Goal: Task Accomplishment & Management: Use online tool/utility

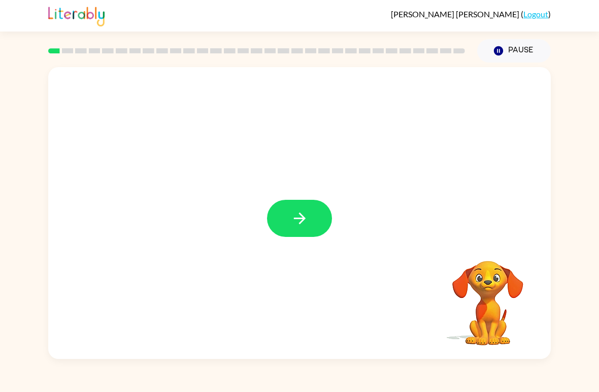
click at [296, 225] on icon "button" at bounding box center [300, 218] width 18 height 18
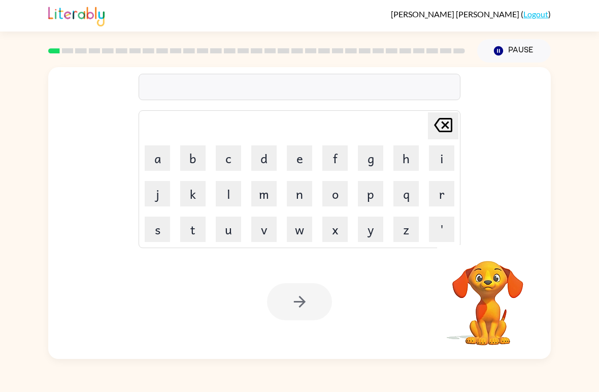
click at [192, 154] on button "b" at bounding box center [192, 157] width 25 height 25
click at [333, 198] on button "o" at bounding box center [334, 193] width 25 height 25
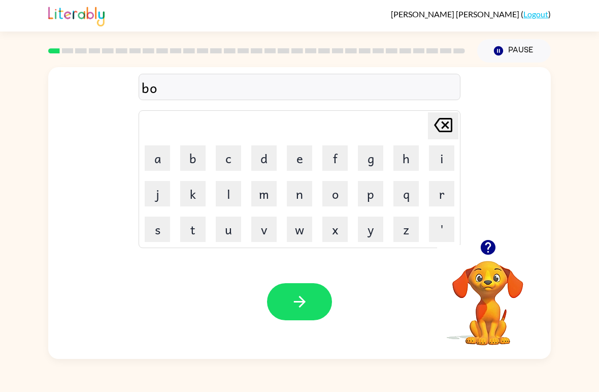
click at [443, 201] on button "r" at bounding box center [441, 193] width 25 height 25
click at [272, 160] on button "d" at bounding box center [263, 157] width 25 height 25
click at [304, 161] on button "e" at bounding box center [299, 157] width 25 height 25
click at [452, 200] on button "r" at bounding box center [441, 193] width 25 height 25
click at [306, 302] on icon "button" at bounding box center [300, 302] width 18 height 18
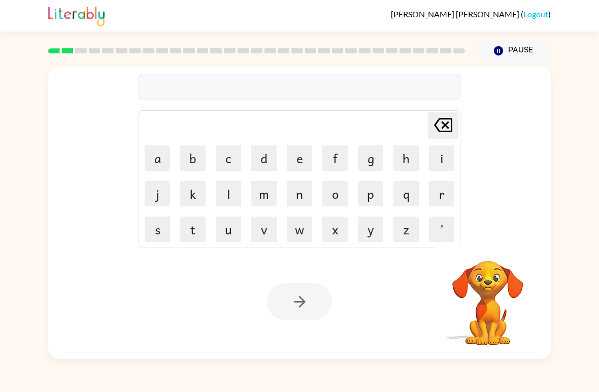
click at [441, 199] on button "r" at bounding box center [441, 193] width 25 height 25
click at [331, 198] on button "o" at bounding box center [334, 193] width 25 height 25
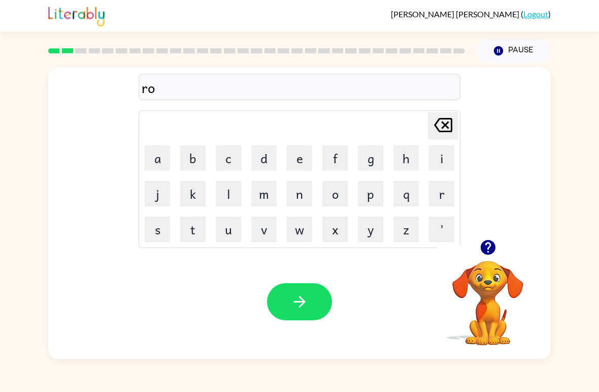
click at [229, 236] on button "u" at bounding box center [228, 228] width 25 height 25
click at [299, 196] on button "n" at bounding box center [299, 193] width 25 height 25
click at [273, 157] on button "d" at bounding box center [263, 157] width 25 height 25
click at [320, 307] on button "button" at bounding box center [299, 301] width 65 height 37
click at [490, 248] on icon "button" at bounding box center [487, 247] width 15 height 15
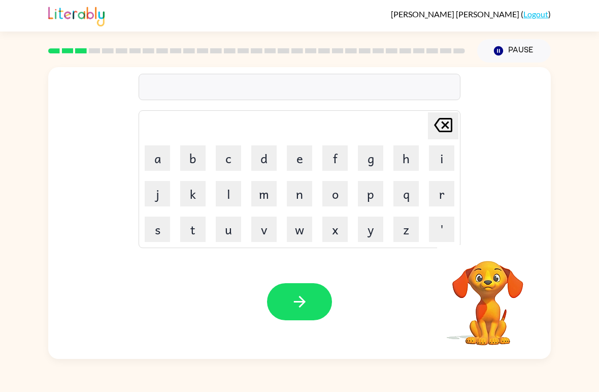
click at [258, 195] on button "m" at bounding box center [263, 193] width 25 height 25
click at [155, 150] on button "a" at bounding box center [157, 157] width 25 height 25
click at [154, 230] on button "s" at bounding box center [157, 228] width 25 height 25
click at [397, 168] on button "h" at bounding box center [406, 157] width 25 height 25
click at [435, 161] on button "i" at bounding box center [441, 157] width 25 height 25
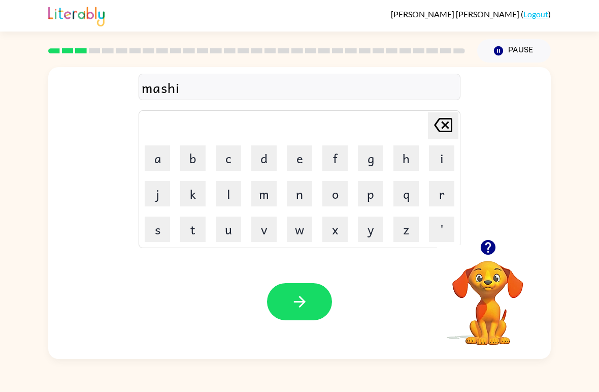
click at [300, 200] on button "n" at bounding box center [299, 193] width 25 height 25
click at [300, 156] on button "e" at bounding box center [299, 157] width 25 height 25
click at [310, 305] on button "button" at bounding box center [299, 301] width 65 height 37
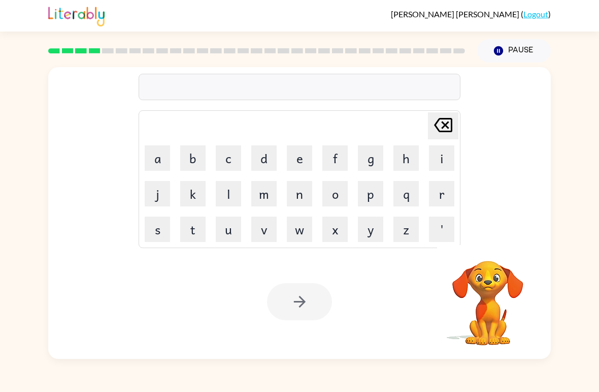
click at [193, 231] on button "t" at bounding box center [192, 228] width 25 height 25
click at [443, 185] on button "r" at bounding box center [441, 193] width 25 height 25
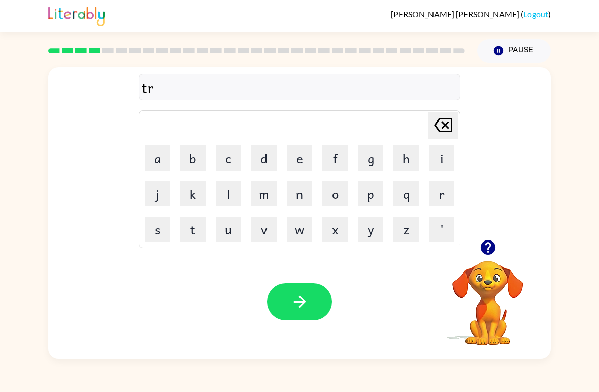
click at [156, 146] on button "a" at bounding box center [157, 157] width 25 height 25
click at [445, 167] on button "i" at bounding box center [441, 157] width 25 height 25
click at [295, 298] on icon "button" at bounding box center [300, 302] width 18 height 18
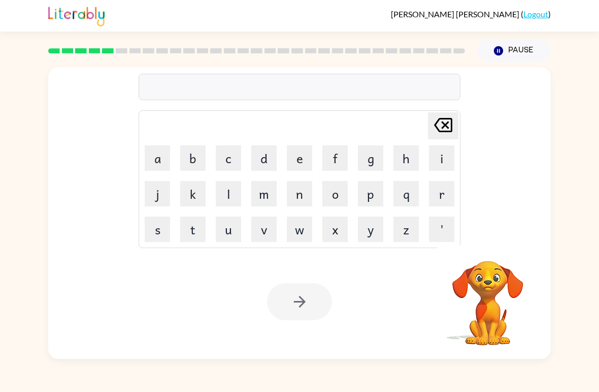
click at [308, 196] on button "n" at bounding box center [299, 193] width 25 height 25
click at [297, 199] on button "n" at bounding box center [299, 193] width 25 height 25
click at [445, 126] on icon at bounding box center [443, 125] width 18 height 14
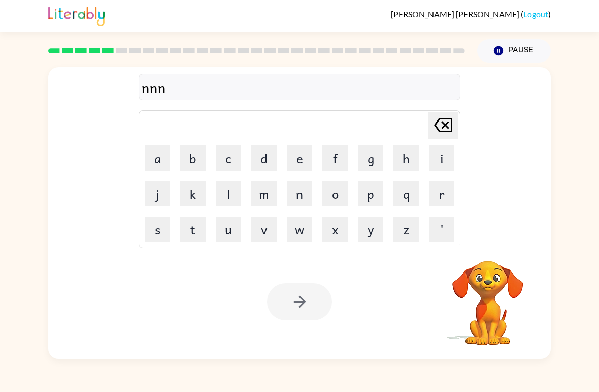
click at [444, 122] on icon "[PERSON_NAME] last character input" at bounding box center [443, 125] width 24 height 24
click at [448, 126] on icon "[PERSON_NAME] last character input" at bounding box center [443, 125] width 24 height 24
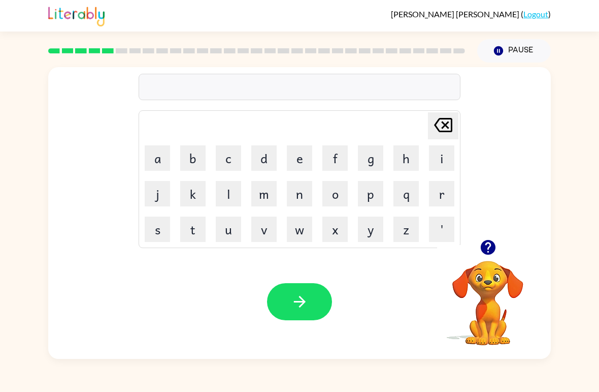
click at [266, 162] on button "d" at bounding box center [263, 157] width 25 height 25
click at [307, 163] on button "e" at bounding box center [299, 157] width 25 height 25
click at [331, 159] on button "f" at bounding box center [334, 157] width 25 height 25
click at [181, 154] on button "b" at bounding box center [192, 157] width 25 height 25
click at [447, 132] on icon at bounding box center [443, 125] width 18 height 14
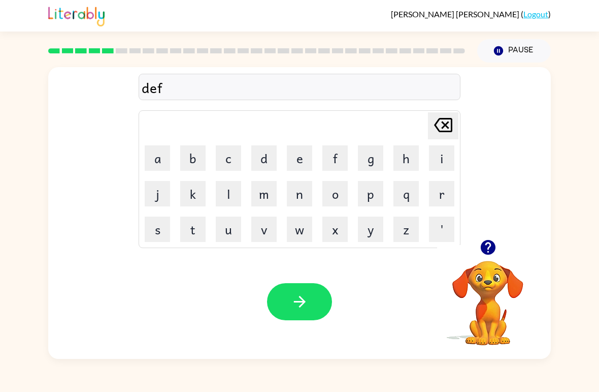
click at [296, 162] on button "e" at bounding box center [299, 157] width 25 height 25
click at [300, 199] on button "n" at bounding box center [299, 193] width 25 height 25
click at [499, 249] on button "button" at bounding box center [488, 247] width 26 height 26
click at [167, 223] on button "s" at bounding box center [157, 228] width 25 height 25
click at [430, 170] on button "i" at bounding box center [441, 157] width 25 height 25
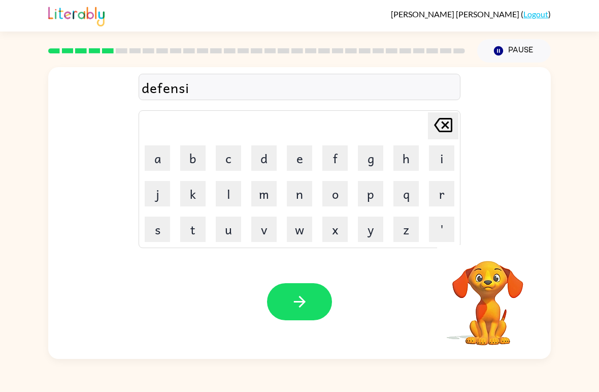
click at [268, 227] on button "v" at bounding box center [263, 228] width 25 height 25
click at [298, 158] on button "e" at bounding box center [299, 157] width 25 height 25
click at [298, 306] on icon "button" at bounding box center [300, 302] width 18 height 18
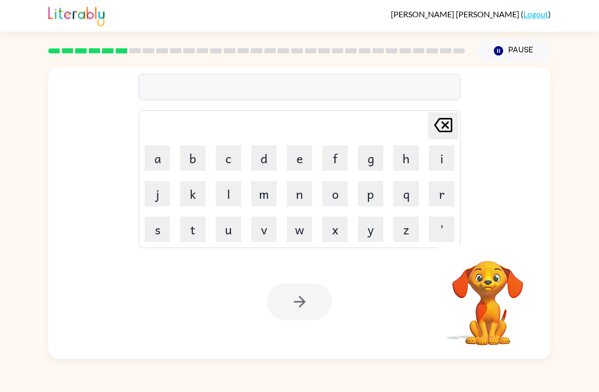
click at [266, 236] on button "v" at bounding box center [263, 228] width 25 height 25
click at [157, 151] on button "a" at bounding box center [157, 157] width 25 height 25
click at [227, 166] on button "c" at bounding box center [228, 157] width 25 height 25
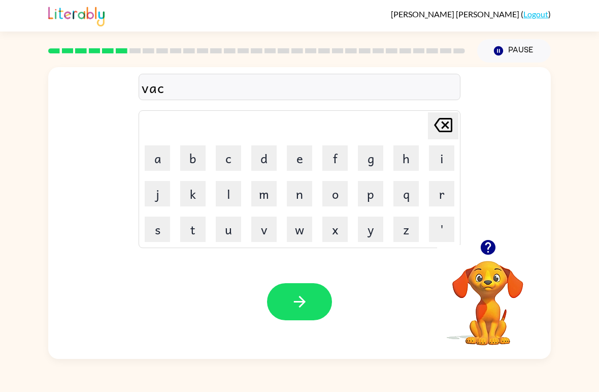
click at [149, 150] on button "a" at bounding box center [157, 157] width 25 height 25
click at [204, 231] on button "t" at bounding box center [192, 228] width 25 height 25
click at [435, 161] on button "i" at bounding box center [441, 157] width 25 height 25
click at [340, 199] on button "o" at bounding box center [334, 193] width 25 height 25
click at [298, 204] on button "n" at bounding box center [299, 193] width 25 height 25
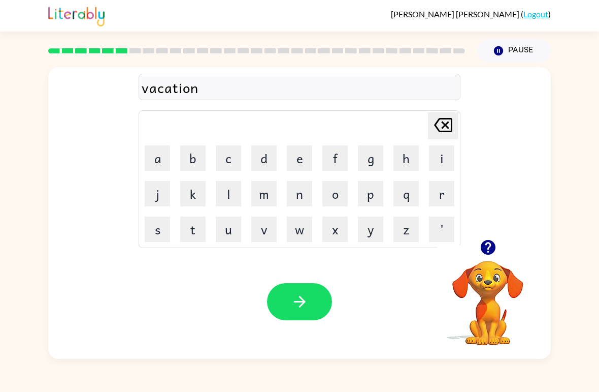
click at [293, 307] on icon "button" at bounding box center [300, 302] width 18 height 18
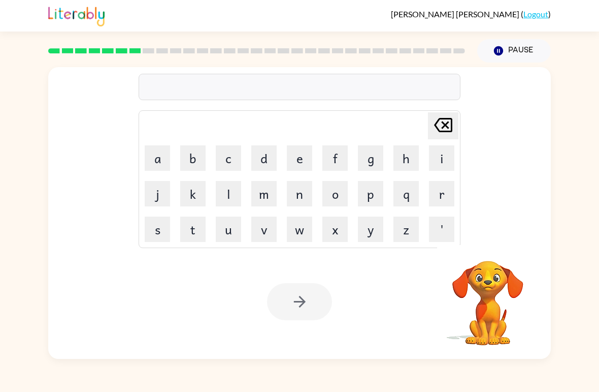
click at [375, 206] on button "p" at bounding box center [370, 193] width 25 height 25
click at [235, 231] on button "u" at bounding box center [228, 228] width 25 height 25
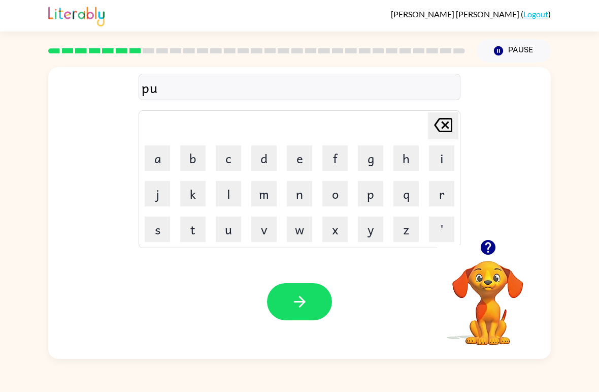
click at [270, 164] on button "d" at bounding box center [263, 157] width 25 height 25
click at [235, 197] on button "l" at bounding box center [228, 193] width 25 height 25
click at [294, 163] on button "e" at bounding box center [299, 157] width 25 height 25
click at [316, 304] on button "button" at bounding box center [299, 301] width 65 height 37
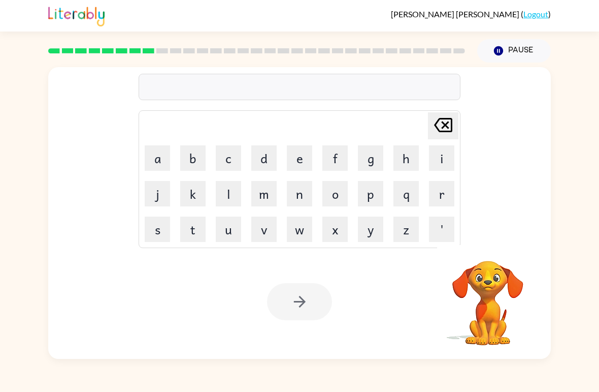
click at [275, 192] on button "m" at bounding box center [263, 193] width 25 height 25
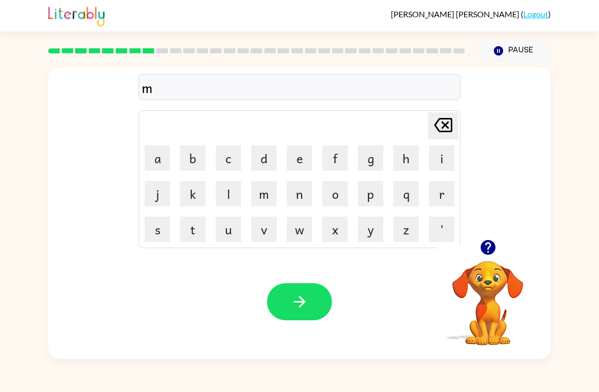
click at [431, 167] on button "i" at bounding box center [441, 157] width 25 height 25
click at [454, 201] on button "r" at bounding box center [441, 193] width 25 height 25
click at [156, 156] on button "a" at bounding box center [157, 157] width 25 height 25
click at [231, 154] on button "c" at bounding box center [228, 157] width 25 height 25
click at [426, 200] on td "r" at bounding box center [442, 193] width 35 height 35
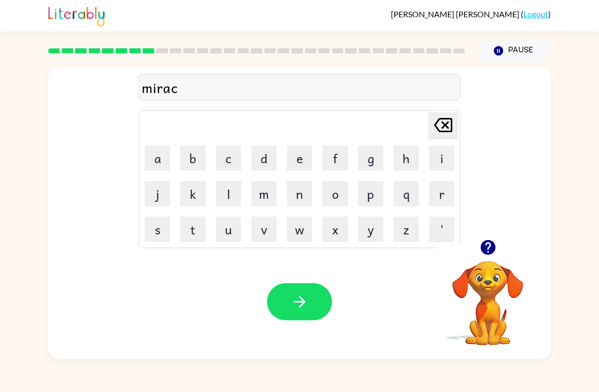
click at [231, 193] on button "l" at bounding box center [228, 193] width 25 height 25
click at [288, 148] on button "e" at bounding box center [299, 157] width 25 height 25
click at [300, 305] on icon "button" at bounding box center [300, 302] width 18 height 18
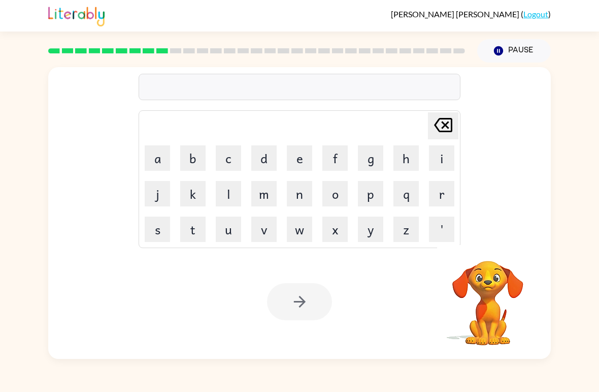
click at [267, 199] on button "m" at bounding box center [263, 193] width 25 height 25
click at [431, 160] on button "i" at bounding box center [441, 157] width 25 height 25
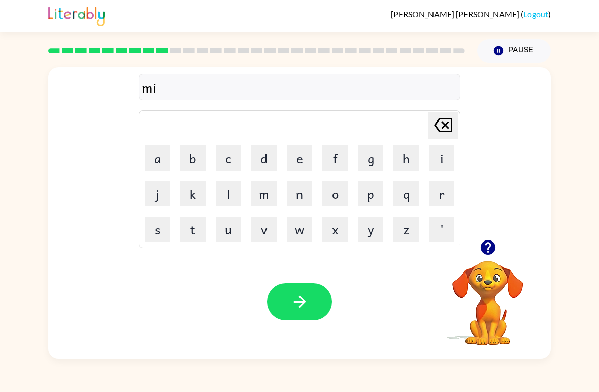
click at [267, 194] on button "m" at bounding box center [263, 193] width 25 height 25
click at [433, 164] on button "i" at bounding box center [441, 157] width 25 height 25
click at [433, 196] on button "r" at bounding box center [441, 193] width 25 height 25
click at [453, 120] on icon at bounding box center [443, 125] width 18 height 14
click at [452, 119] on icon at bounding box center [443, 125] width 18 height 14
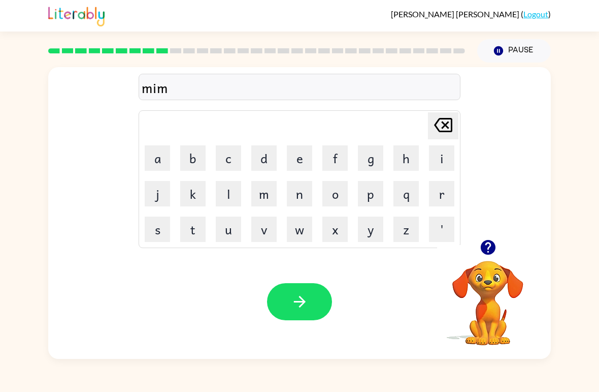
click at [435, 125] on icon at bounding box center [443, 125] width 18 height 14
click at [262, 160] on button "d" at bounding box center [263, 157] width 25 height 25
click at [270, 190] on button "m" at bounding box center [263, 193] width 25 height 25
click at [433, 165] on button "i" at bounding box center [441, 157] width 25 height 25
click at [430, 196] on button "r" at bounding box center [441, 193] width 25 height 25
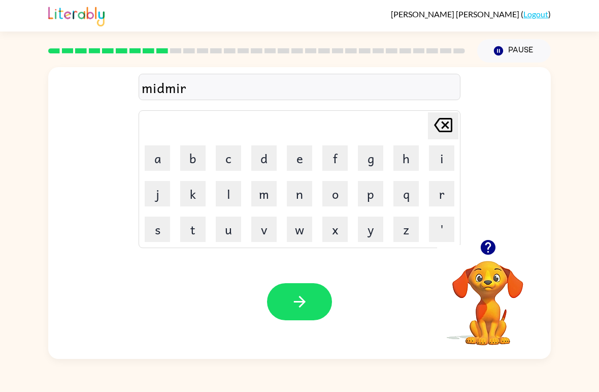
click at [300, 202] on button "n" at bounding box center [299, 193] width 25 height 25
click at [372, 165] on button "g" at bounding box center [370, 157] width 25 height 25
click at [442, 130] on icon "[PERSON_NAME] last character input" at bounding box center [443, 125] width 24 height 24
click at [444, 127] on icon at bounding box center [443, 125] width 18 height 14
click at [443, 127] on icon at bounding box center [443, 125] width 18 height 14
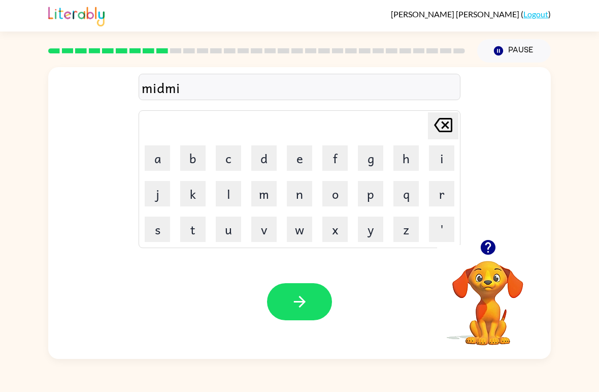
click at [439, 129] on icon "[PERSON_NAME] last character input" at bounding box center [443, 125] width 24 height 24
click at [499, 242] on button "button" at bounding box center [488, 247] width 26 height 26
click at [336, 201] on button "o" at bounding box center [334, 193] width 25 height 25
click at [435, 198] on button "r" at bounding box center [441, 193] width 25 height 25
click at [306, 194] on button "n" at bounding box center [299, 193] width 25 height 25
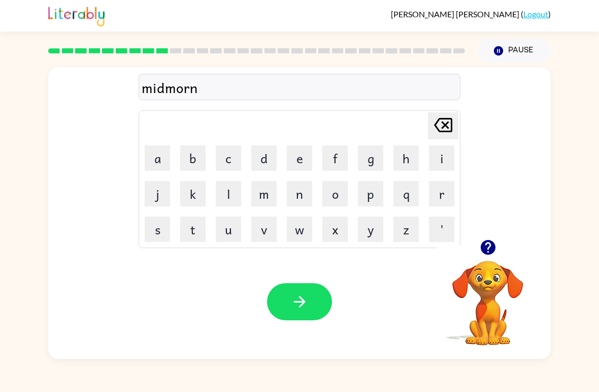
click at [445, 157] on button "i" at bounding box center [441, 157] width 25 height 25
click at [304, 190] on button "n" at bounding box center [299, 193] width 25 height 25
click at [363, 159] on button "g" at bounding box center [370, 157] width 25 height 25
click at [288, 299] on button "button" at bounding box center [299, 301] width 65 height 37
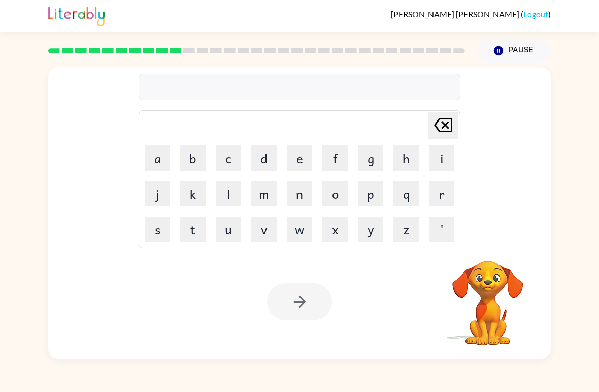
click at [263, 160] on button "d" at bounding box center [263, 157] width 25 height 25
click at [425, 160] on td "i" at bounding box center [442, 158] width 35 height 35
click at [159, 228] on button "s" at bounding box center [157, 228] width 25 height 25
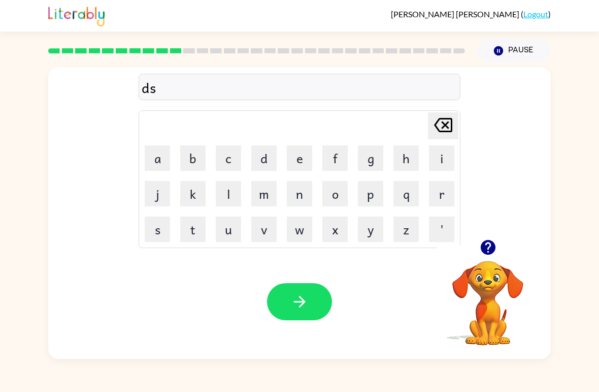
click at [446, 198] on button "r" at bounding box center [441, 193] width 25 height 25
click at [229, 224] on button "u" at bounding box center [228, 228] width 25 height 25
click at [166, 234] on button "s" at bounding box center [157, 228] width 25 height 25
click at [189, 224] on button "t" at bounding box center [192, 228] width 25 height 25
click at [440, 124] on icon "[PERSON_NAME] last character input" at bounding box center [443, 125] width 24 height 24
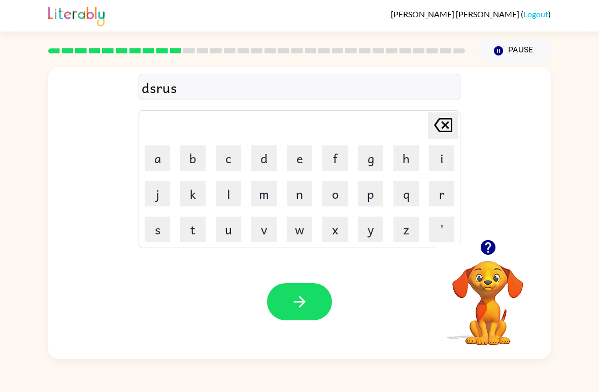
click at [441, 121] on icon "[PERSON_NAME] last character input" at bounding box center [443, 125] width 24 height 24
click at [440, 121] on icon "[PERSON_NAME] last character input" at bounding box center [443, 125] width 24 height 24
click at [440, 117] on icon "[PERSON_NAME] last character input" at bounding box center [443, 125] width 24 height 24
click at [429, 150] on button "i" at bounding box center [441, 157] width 25 height 25
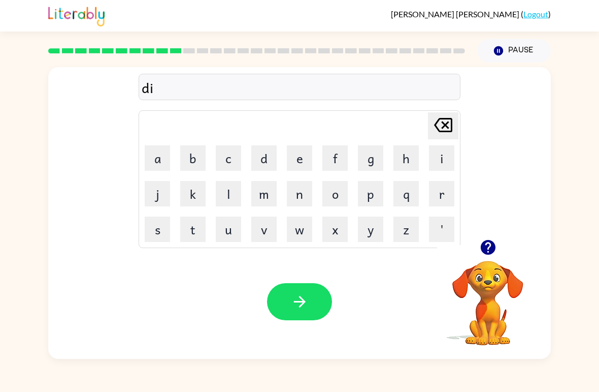
click at [163, 231] on button "s" at bounding box center [157, 228] width 25 height 25
click at [192, 241] on button "t" at bounding box center [192, 228] width 25 height 25
click at [227, 231] on button "u" at bounding box center [228, 228] width 25 height 25
click at [163, 224] on button "s" at bounding box center [157, 228] width 25 height 25
click at [195, 214] on td "t" at bounding box center [193, 229] width 35 height 35
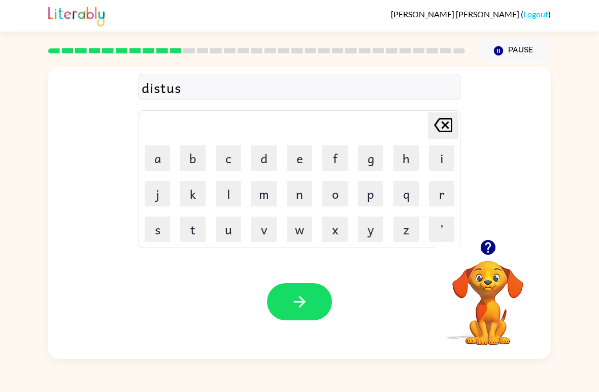
click at [202, 220] on button "t" at bounding box center [192, 228] width 25 height 25
click at [293, 301] on icon "button" at bounding box center [300, 302] width 18 height 18
click at [487, 250] on icon "button" at bounding box center [487, 247] width 15 height 15
click at [440, 196] on button "r" at bounding box center [441, 193] width 25 height 25
click at [489, 253] on icon "button" at bounding box center [487, 247] width 15 height 15
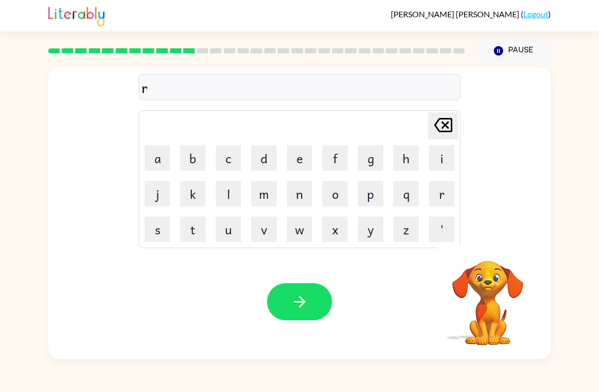
click at [334, 196] on button "o" at bounding box center [334, 193] width 25 height 25
click at [264, 165] on button "d" at bounding box center [263, 157] width 25 height 25
click at [296, 151] on button "e" at bounding box center [299, 157] width 25 height 25
click at [490, 245] on icon "button" at bounding box center [488, 247] width 18 height 18
click at [303, 305] on icon "button" at bounding box center [300, 302] width 18 height 18
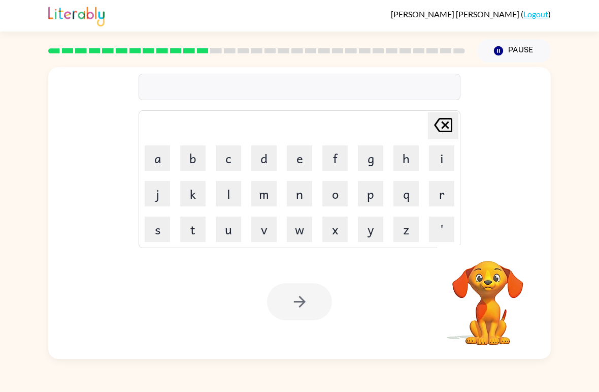
click at [239, 232] on button "u" at bounding box center [228, 228] width 25 height 25
click at [372, 196] on button "p" at bounding box center [370, 193] width 25 height 25
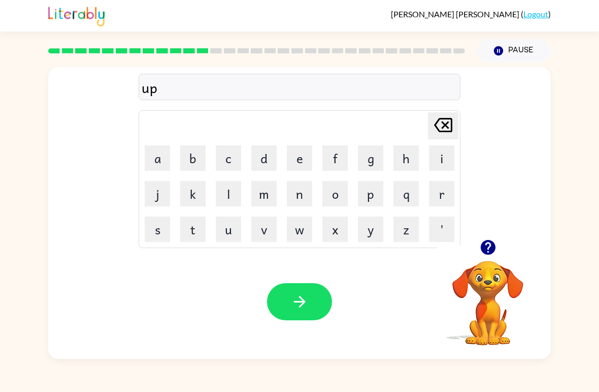
click at [365, 168] on button "g" at bounding box center [370, 157] width 25 height 25
click at [438, 195] on button "r" at bounding box center [441, 193] width 25 height 25
click at [272, 157] on button "d" at bounding box center [263, 157] width 25 height 25
click at [305, 152] on button "e" at bounding box center [299, 157] width 25 height 25
click at [291, 303] on icon "button" at bounding box center [300, 302] width 18 height 18
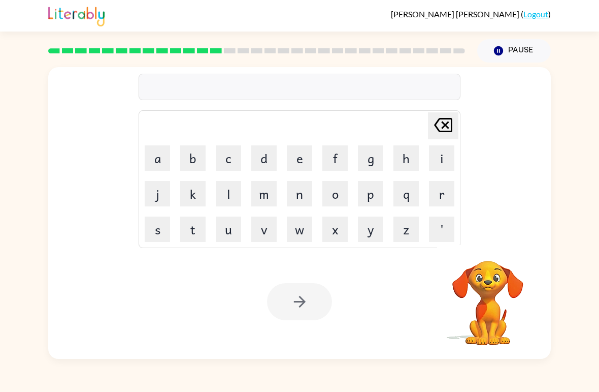
click at [267, 196] on button "m" at bounding box center [263, 193] width 25 height 25
click at [155, 153] on button "a" at bounding box center [157, 157] width 25 height 25
click at [256, 159] on button "d" at bounding box center [263, 157] width 25 height 25
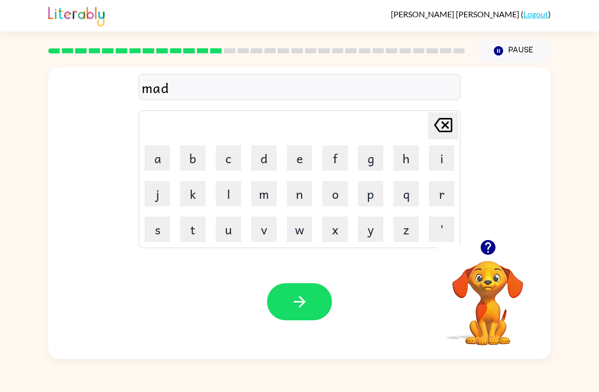
click at [292, 199] on button "n" at bounding box center [299, 193] width 25 height 25
click at [295, 162] on button "e" at bounding box center [299, 157] width 25 height 25
click at [153, 220] on button "s" at bounding box center [157, 228] width 25 height 25
click at [281, 301] on button "button" at bounding box center [299, 301] width 65 height 37
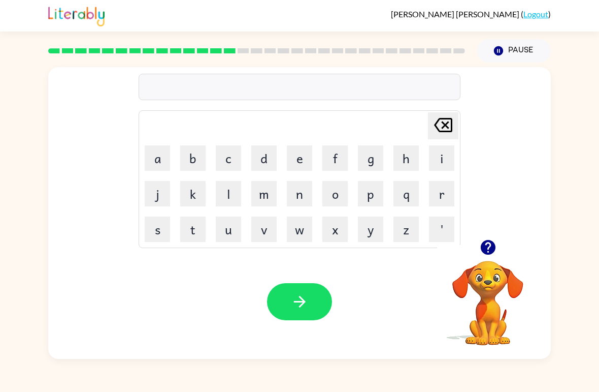
click at [496, 244] on icon "button" at bounding box center [488, 247] width 18 height 18
click at [189, 147] on button "b" at bounding box center [192, 157] width 25 height 25
click at [334, 196] on button "o" at bounding box center [334, 193] width 25 height 25
click at [299, 224] on button "w" at bounding box center [299, 228] width 25 height 25
click at [301, 199] on button "n" at bounding box center [299, 193] width 25 height 25
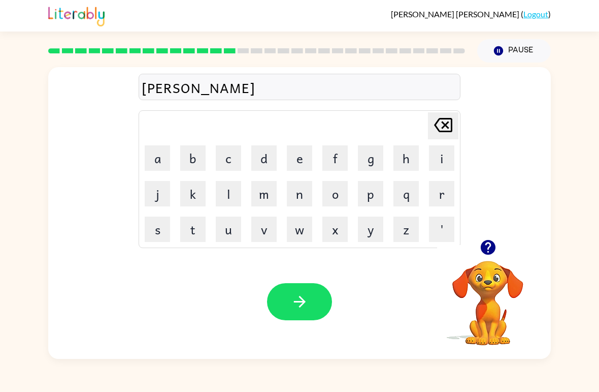
click at [308, 160] on button "e" at bounding box center [299, 157] width 25 height 25
click at [156, 227] on button "s" at bounding box center [157, 228] width 25 height 25
click at [490, 249] on icon "button" at bounding box center [487, 247] width 15 height 15
click at [291, 298] on icon "button" at bounding box center [300, 302] width 18 height 18
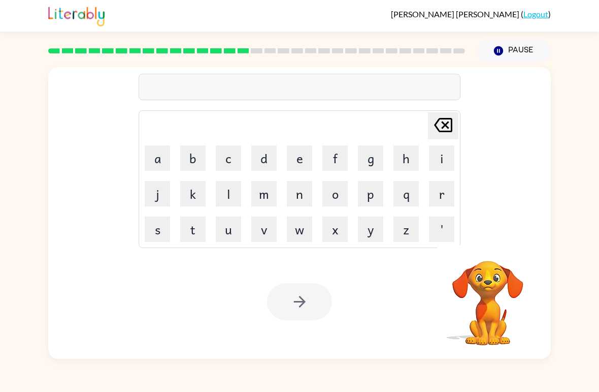
click at [163, 224] on button "s" at bounding box center [157, 228] width 25 height 25
click at [299, 234] on button "w" at bounding box center [299, 228] width 25 height 25
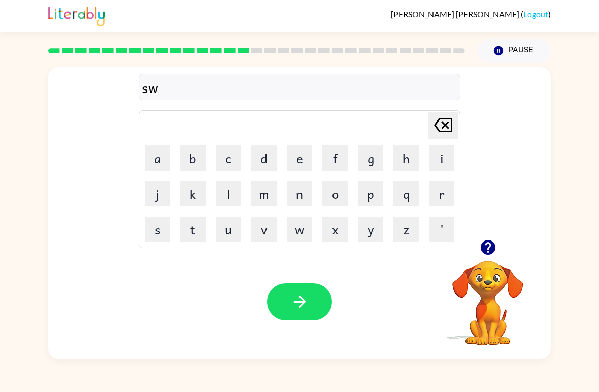
click at [332, 199] on button "o" at bounding box center [334, 193] width 25 height 25
click at [425, 191] on td "r" at bounding box center [442, 193] width 35 height 35
click at [265, 196] on button "m" at bounding box center [263, 193] width 25 height 25
click at [445, 128] on icon "[PERSON_NAME] last character input" at bounding box center [443, 125] width 24 height 24
click at [444, 128] on icon "[PERSON_NAME] last character input" at bounding box center [443, 125] width 24 height 24
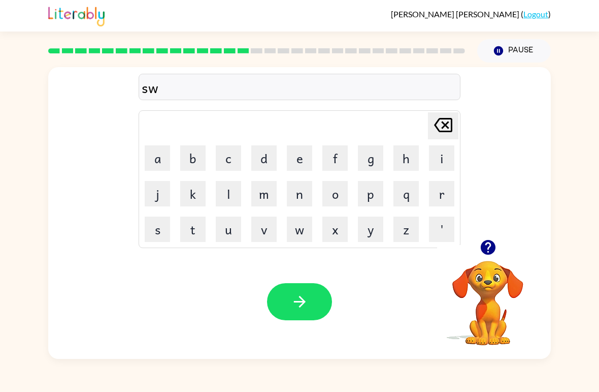
click at [441, 131] on icon "[PERSON_NAME] last character input" at bounding box center [443, 125] width 24 height 24
click at [302, 229] on button "w" at bounding box center [299, 228] width 25 height 25
click at [337, 193] on button "o" at bounding box center [334, 193] width 25 height 25
click at [425, 195] on td "r" at bounding box center [442, 193] width 35 height 35
click at [433, 199] on button "r" at bounding box center [441, 193] width 25 height 25
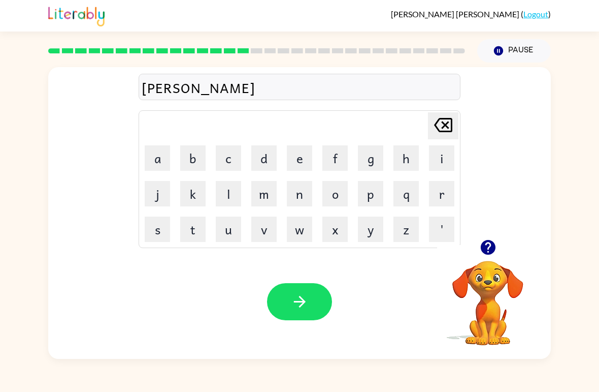
click at [260, 205] on button "m" at bounding box center [263, 193] width 25 height 25
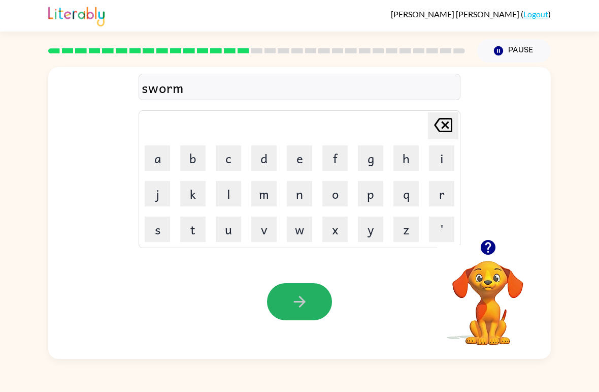
click at [303, 297] on icon "button" at bounding box center [300, 302] width 18 height 18
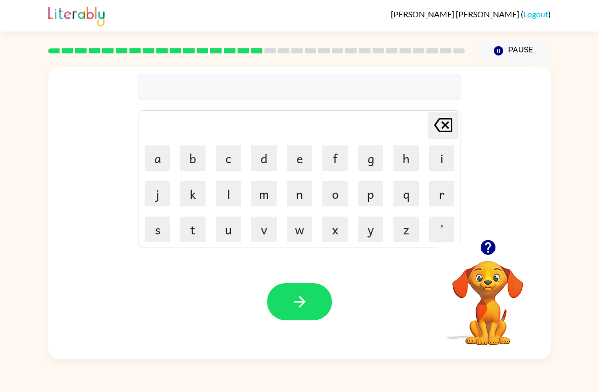
click at [497, 250] on button "button" at bounding box center [488, 247] width 26 height 26
click at [491, 247] on icon "button" at bounding box center [487, 247] width 15 height 15
click at [483, 257] on button "button" at bounding box center [488, 247] width 26 height 26
click at [497, 249] on button "button" at bounding box center [488, 247] width 26 height 26
click at [495, 240] on icon "button" at bounding box center [488, 247] width 18 height 18
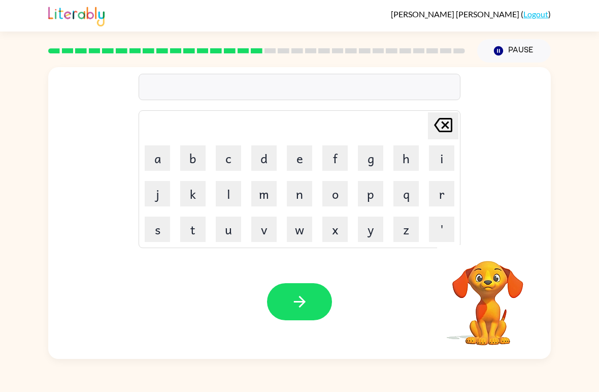
click at [303, 237] on button "w" at bounding box center [299, 228] width 25 height 25
click at [444, 195] on button "r" at bounding box center [441, 193] width 25 height 25
click at [154, 160] on button "a" at bounding box center [157, 157] width 25 height 25
click at [301, 195] on button "n" at bounding box center [299, 193] width 25 height 25
click at [262, 200] on button "m" at bounding box center [263, 193] width 25 height 25
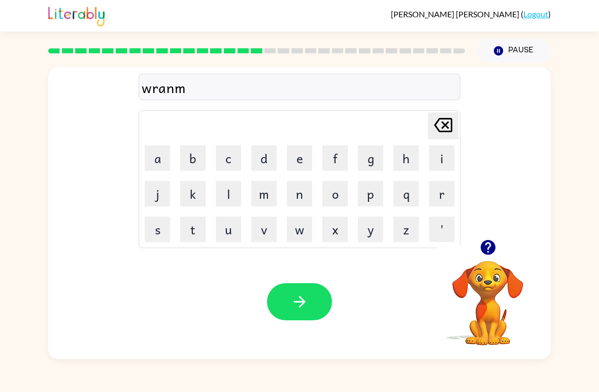
click at [303, 307] on icon "button" at bounding box center [300, 302] width 18 height 18
click at [440, 104] on div "wranm [PERSON_NAME] last character input a b c d e f g h i j k l m n o p q r s …" at bounding box center [300, 152] width 322 height 189
click at [439, 103] on div "wranm [PERSON_NAME] last character input a b c d e f g h i j k l m n o p q r s …" at bounding box center [300, 152] width 322 height 189
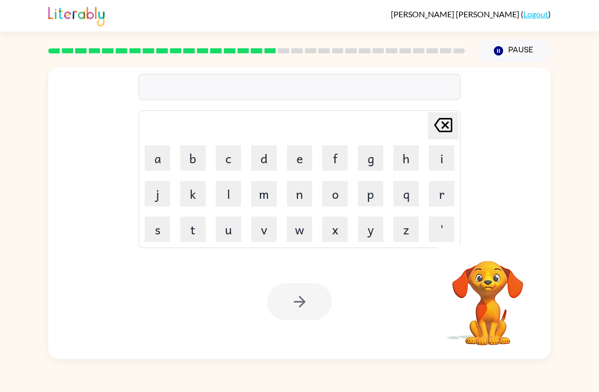
click at [440, 119] on icon at bounding box center [443, 125] width 18 height 14
click at [439, 121] on icon at bounding box center [443, 125] width 18 height 14
click at [490, 246] on icon "button" at bounding box center [488, 247] width 18 height 18
click at [510, 281] on video "Your browser must support playing .mp4 files to use Literably. Please try using…" at bounding box center [488, 296] width 102 height 102
click at [492, 255] on icon "button" at bounding box center [488, 247] width 18 height 18
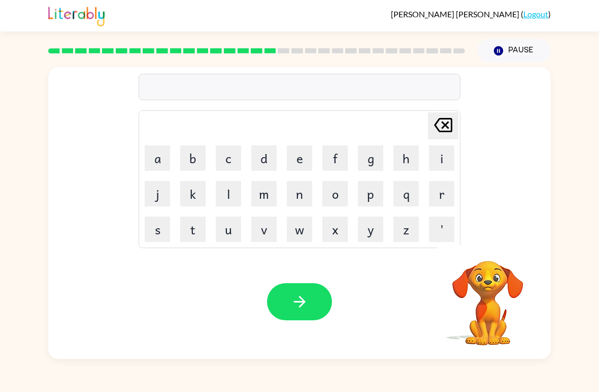
click at [186, 166] on button "b" at bounding box center [192, 157] width 25 height 25
click at [437, 191] on button "r" at bounding box center [441, 193] width 25 height 25
click at [262, 193] on button "m" at bounding box center [263, 193] width 25 height 25
click at [441, 125] on icon "[PERSON_NAME] last character input" at bounding box center [443, 125] width 24 height 24
click at [436, 158] on button "i" at bounding box center [441, 157] width 25 height 25
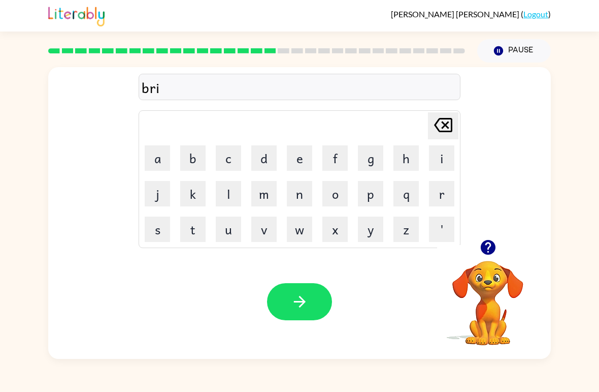
click at [274, 191] on button "m" at bounding box center [263, 193] width 25 height 25
click at [435, 154] on button "i" at bounding box center [441, 157] width 25 height 25
click at [309, 192] on button "n" at bounding box center [299, 193] width 25 height 25
click at [374, 160] on button "g" at bounding box center [370, 157] width 25 height 25
click at [302, 285] on button "button" at bounding box center [299, 301] width 65 height 37
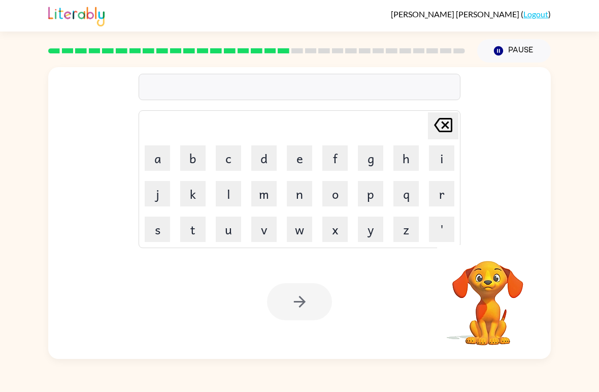
click at [441, 193] on button "r" at bounding box center [441, 193] width 25 height 25
click at [441, 163] on button "i" at bounding box center [441, 157] width 25 height 25
click at [155, 224] on button "s" at bounding box center [157, 228] width 25 height 25
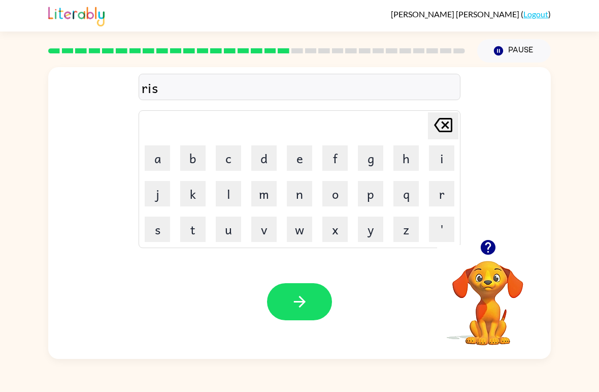
click at [228, 162] on button "c" at bounding box center [228, 157] width 25 height 25
click at [193, 198] on button "k" at bounding box center [192, 193] width 25 height 25
click at [418, 154] on button "h" at bounding box center [406, 157] width 25 height 25
click at [301, 164] on button "e" at bounding box center [299, 157] width 25 height 25
click at [444, 132] on icon at bounding box center [443, 125] width 18 height 14
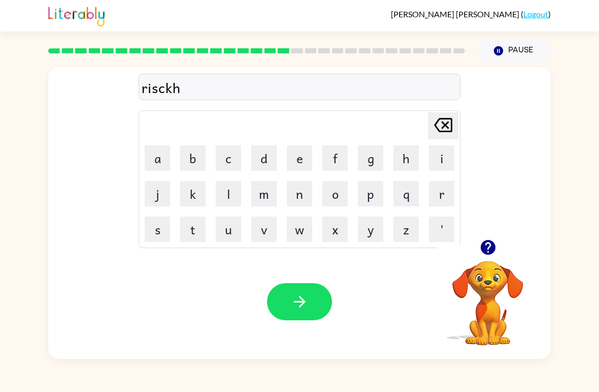
click at [441, 134] on icon "[PERSON_NAME] last character input" at bounding box center [443, 125] width 24 height 24
click at [440, 160] on button "i" at bounding box center [441, 157] width 25 height 25
click at [327, 160] on button "f" at bounding box center [334, 157] width 25 height 25
click at [167, 223] on button "s" at bounding box center [157, 228] width 25 height 25
click at [444, 127] on icon at bounding box center [443, 125] width 18 height 14
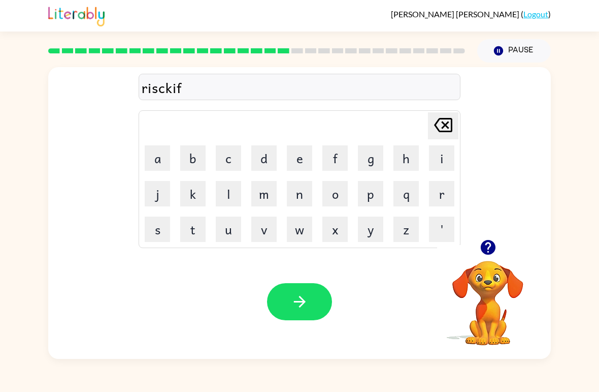
click at [442, 131] on icon at bounding box center [443, 125] width 18 height 14
click at [479, 249] on icon "button" at bounding box center [488, 247] width 18 height 18
click at [292, 164] on button "e" at bounding box center [299, 157] width 25 height 25
click at [161, 234] on button "s" at bounding box center [157, 228] width 25 height 25
click at [190, 237] on button "t" at bounding box center [192, 228] width 25 height 25
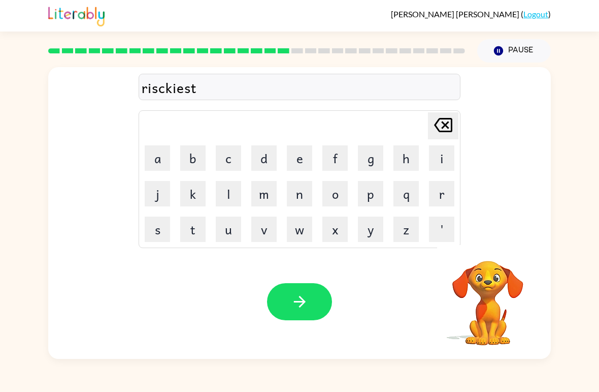
click at [300, 315] on button "button" at bounding box center [299, 301] width 65 height 37
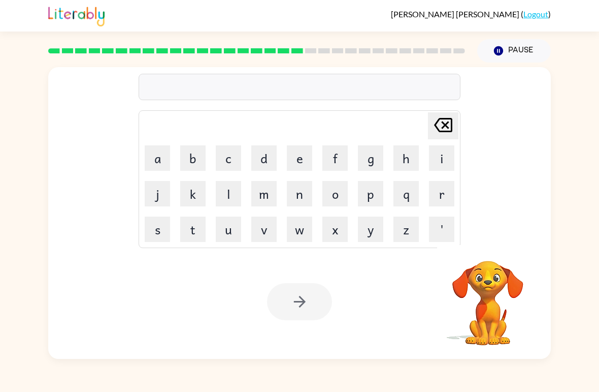
click at [155, 158] on button "a" at bounding box center [157, 157] width 25 height 25
click at [435, 181] on button "r" at bounding box center [441, 193] width 25 height 25
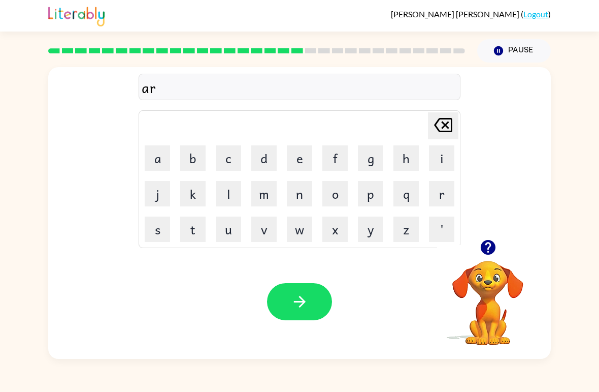
click at [228, 141] on td "c" at bounding box center [228, 158] width 35 height 35
click at [418, 156] on button "h" at bounding box center [406, 157] width 25 height 25
click at [298, 234] on button "w" at bounding box center [299, 228] width 25 height 25
click at [162, 150] on button "a" at bounding box center [157, 157] width 25 height 25
click at [360, 238] on button "y" at bounding box center [370, 228] width 25 height 25
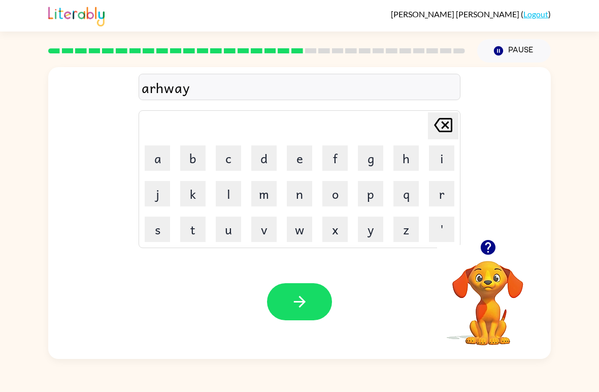
click at [448, 127] on icon "[PERSON_NAME] last character input" at bounding box center [443, 125] width 24 height 24
click at [448, 127] on icon at bounding box center [443, 125] width 18 height 14
click at [439, 131] on icon at bounding box center [443, 125] width 18 height 14
click at [483, 243] on icon "button" at bounding box center [487, 247] width 15 height 15
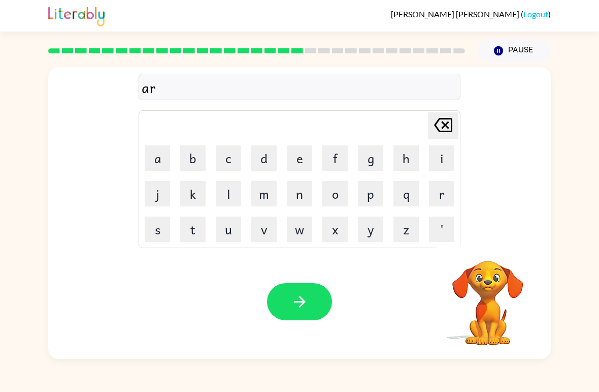
click at [233, 162] on button "c" at bounding box center [228, 157] width 25 height 25
click at [406, 163] on button "h" at bounding box center [406, 157] width 25 height 25
click at [294, 235] on button "w" at bounding box center [299, 228] width 25 height 25
click at [158, 157] on button "a" at bounding box center [157, 157] width 25 height 25
click at [365, 237] on button "y" at bounding box center [370, 228] width 25 height 25
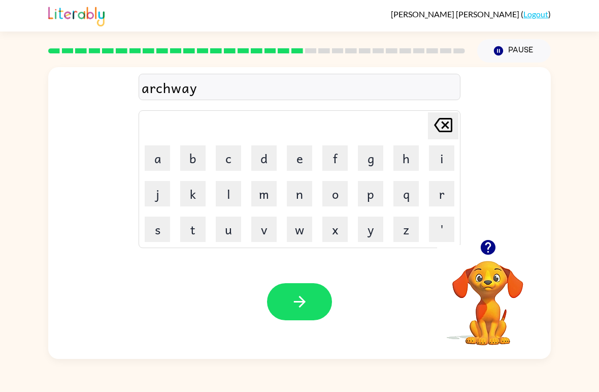
click at [300, 308] on icon "button" at bounding box center [300, 302] width 18 height 18
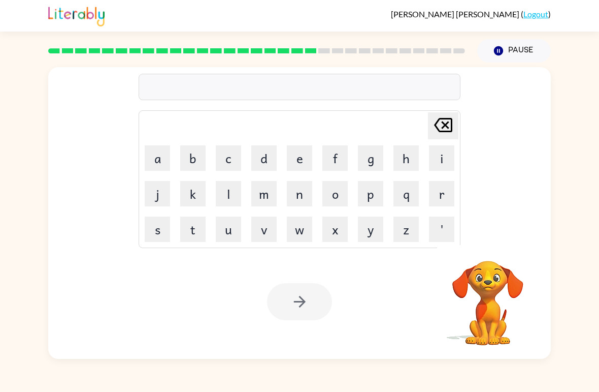
click at [334, 168] on button "f" at bounding box center [334, 157] width 25 height 25
click at [341, 197] on button "o" at bounding box center [334, 193] width 25 height 25
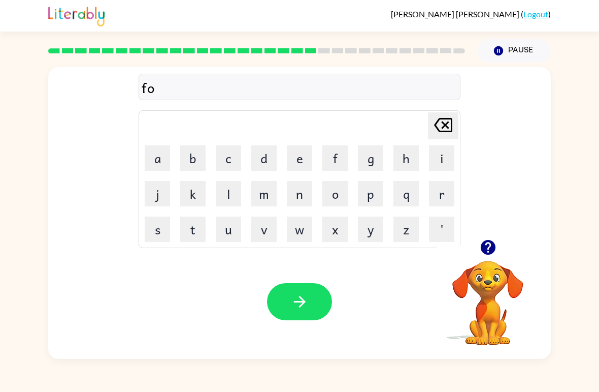
click at [228, 196] on button "l" at bounding box center [228, 193] width 25 height 25
click at [332, 195] on button "o" at bounding box center [334, 193] width 25 height 25
click at [303, 227] on button "w" at bounding box center [299, 228] width 25 height 25
click at [298, 161] on button "e" at bounding box center [299, 157] width 25 height 25
click at [258, 146] on button "d" at bounding box center [263, 157] width 25 height 25
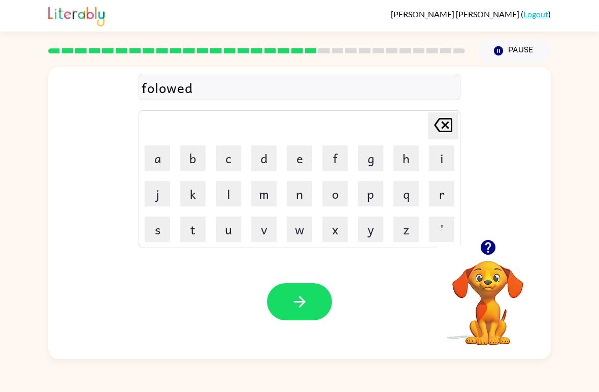
click at [297, 298] on icon "button" at bounding box center [300, 302] width 18 height 18
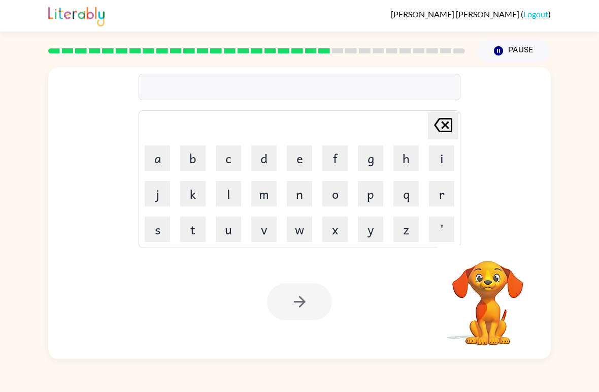
click at [166, 218] on button "s" at bounding box center [157, 228] width 25 height 25
click at [297, 162] on button "e" at bounding box center [299, 157] width 25 height 25
click at [297, 199] on button "n" at bounding box center [299, 193] width 25 height 25
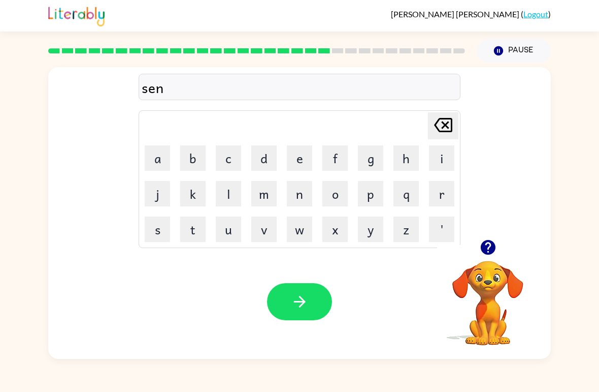
click at [202, 228] on button "t" at bounding box center [192, 228] width 25 height 25
click at [299, 159] on button "e" at bounding box center [299, 157] width 25 height 25
click at [373, 198] on button "p" at bounding box center [370, 193] width 25 height 25
click at [300, 154] on button "e" at bounding box center [299, 157] width 25 height 25
click at [299, 154] on button "e" at bounding box center [299, 157] width 25 height 25
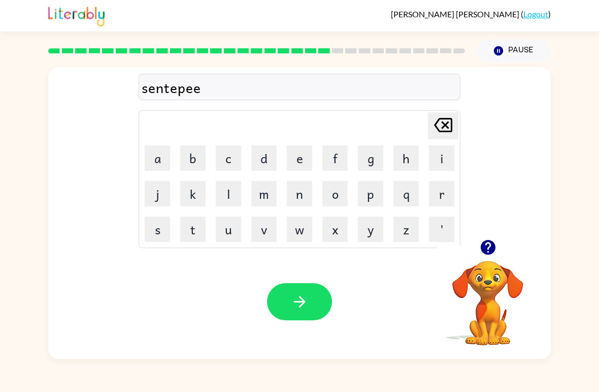
click at [267, 166] on button "d" at bounding box center [263, 157] width 25 height 25
click at [305, 287] on button "button" at bounding box center [299, 301] width 65 height 37
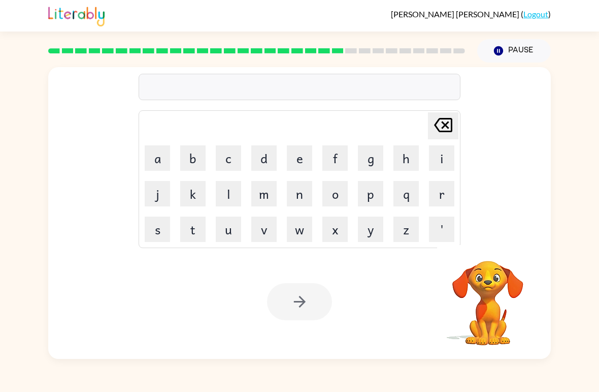
click at [157, 228] on button "s" at bounding box center [157, 228] width 25 height 25
click at [231, 237] on button "u" at bounding box center [228, 228] width 25 height 25
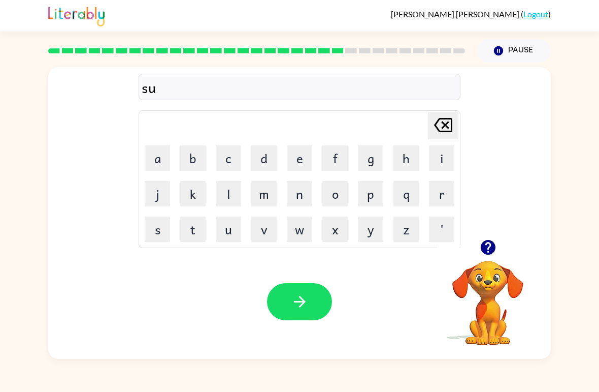
click at [160, 227] on button "s" at bounding box center [157, 228] width 25 height 25
click at [200, 229] on button "t" at bounding box center [192, 228] width 25 height 25
click at [154, 155] on button "a" at bounding box center [157, 157] width 25 height 25
click at [432, 153] on button "i" at bounding box center [441, 157] width 25 height 25
click at [296, 197] on button "n" at bounding box center [299, 193] width 25 height 25
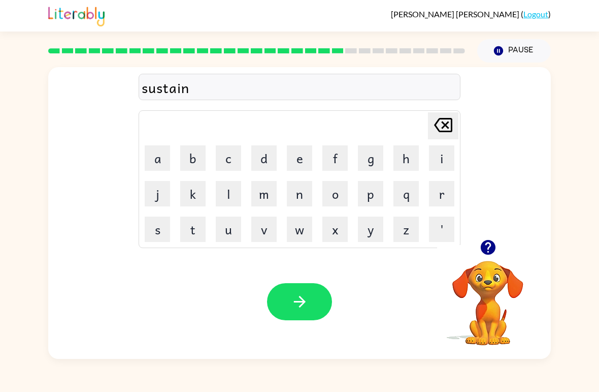
click at [298, 307] on icon "button" at bounding box center [300, 302] width 18 height 18
